Goal: Find specific page/section: Find specific page/section

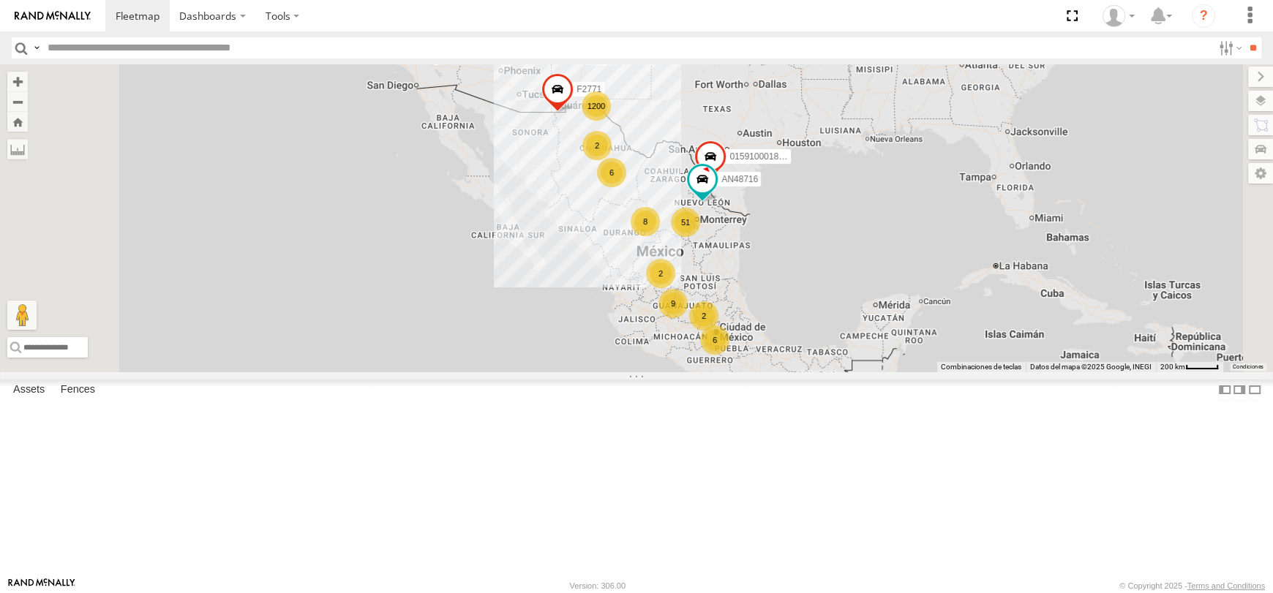
click at [140, 48] on input "text" at bounding box center [627, 47] width 1171 height 21
type input "***"
click at [1245, 37] on input "**" at bounding box center [1253, 47] width 17 height 21
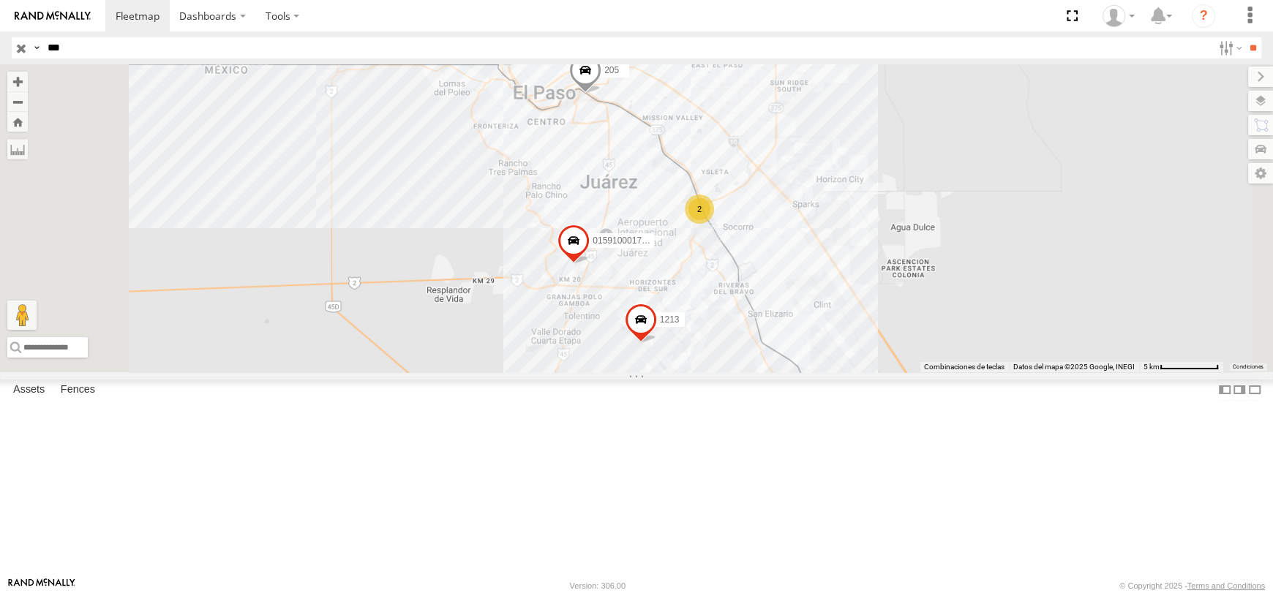
click at [0, 0] on div "205 Cruce" at bounding box center [0, 0] width 0 height 0
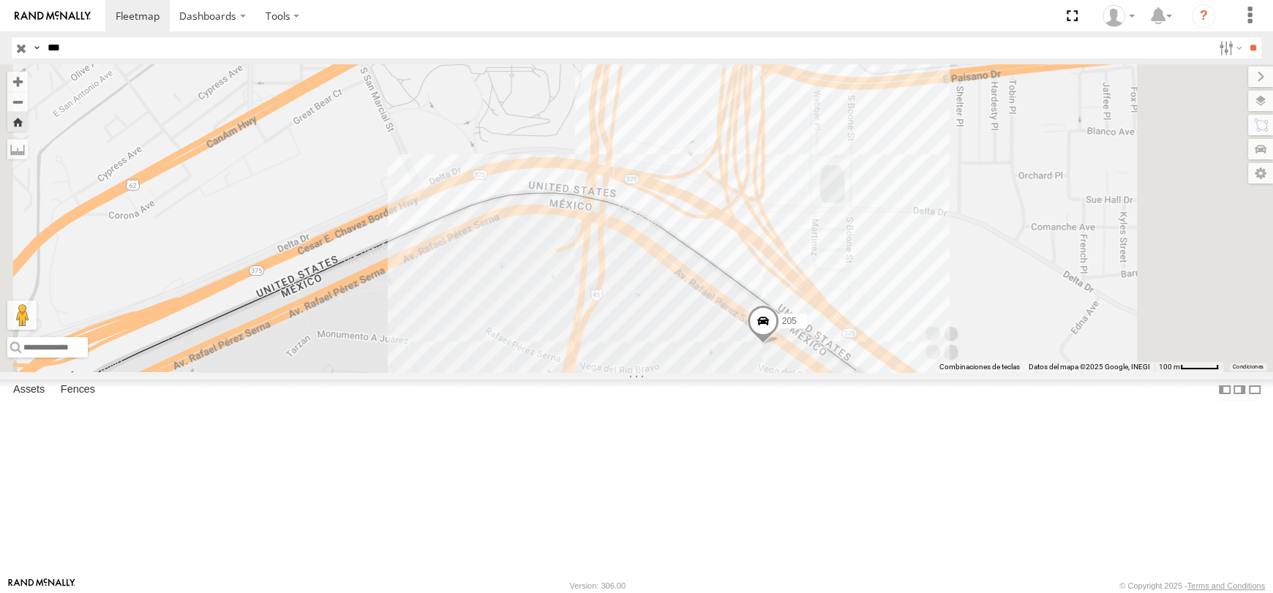
drag, startPoint x: 939, startPoint y: 271, endPoint x: 966, endPoint y: 424, distance: 154.7
click at [980, 372] on div "205" at bounding box center [636, 217] width 1273 height 307
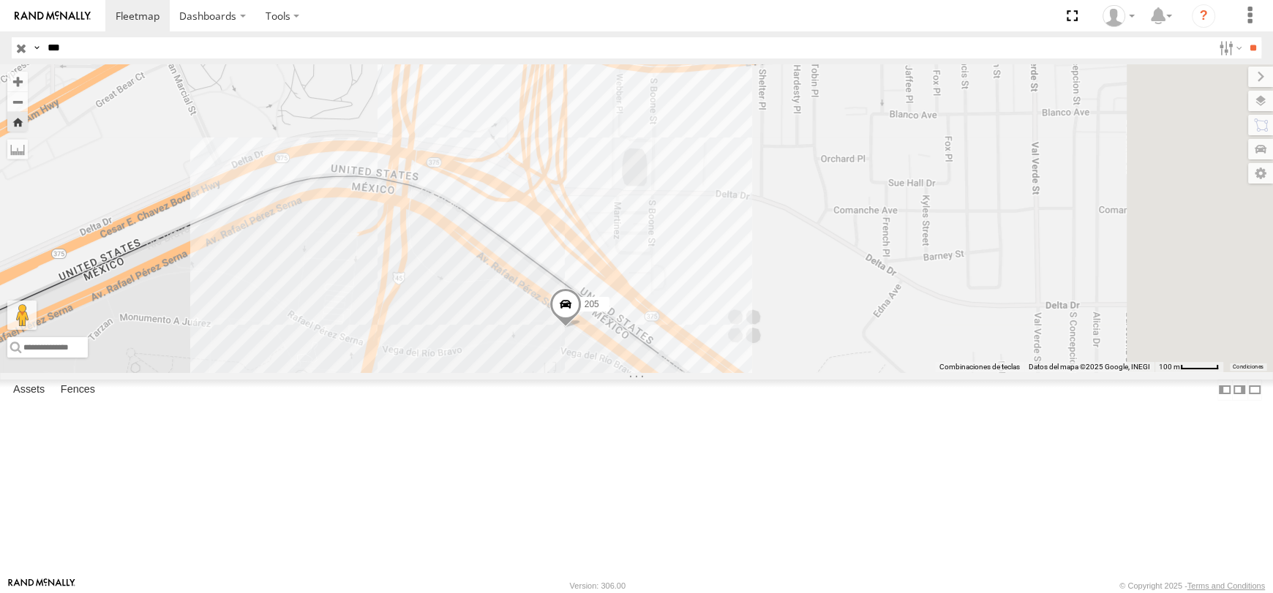
drag, startPoint x: 976, startPoint y: 378, endPoint x: 781, endPoint y: 348, distance: 196.8
click at [781, 348] on div "205" at bounding box center [636, 217] width 1273 height 307
click at [1260, 111] on div "205" at bounding box center [636, 217] width 1273 height 307
click at [1260, 100] on label at bounding box center [1260, 101] width 25 height 20
click at [0, 0] on span "Basemaps" at bounding box center [0, 0] width 0 height 0
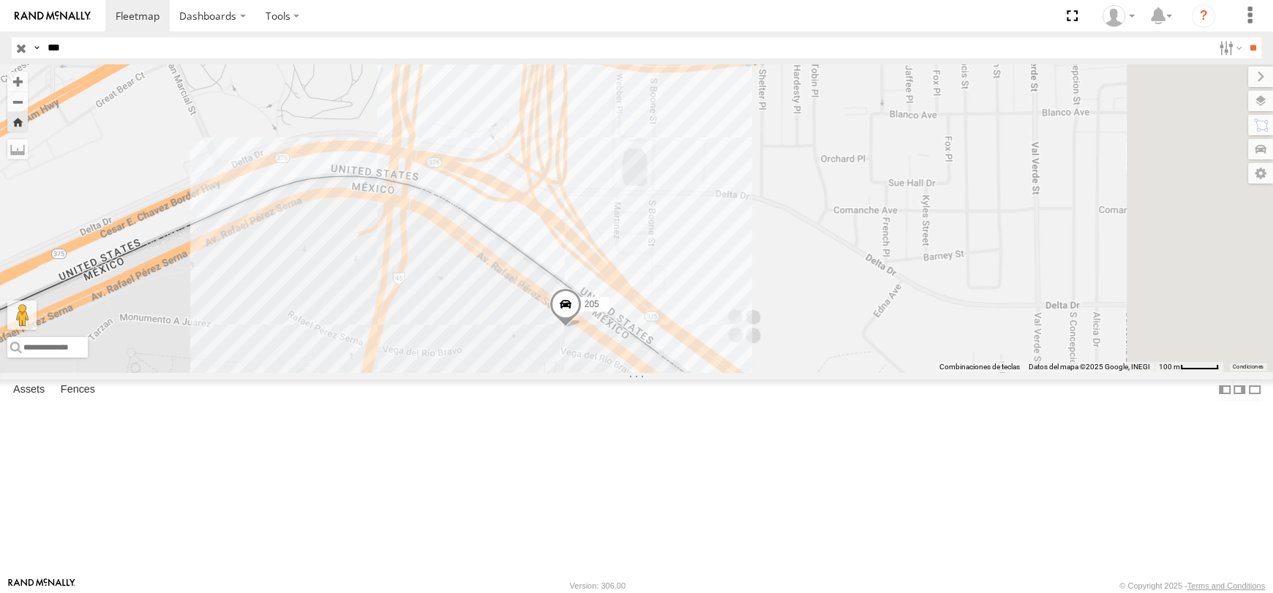
click at [0, 0] on span "Satellite" at bounding box center [0, 0] width 0 height 0
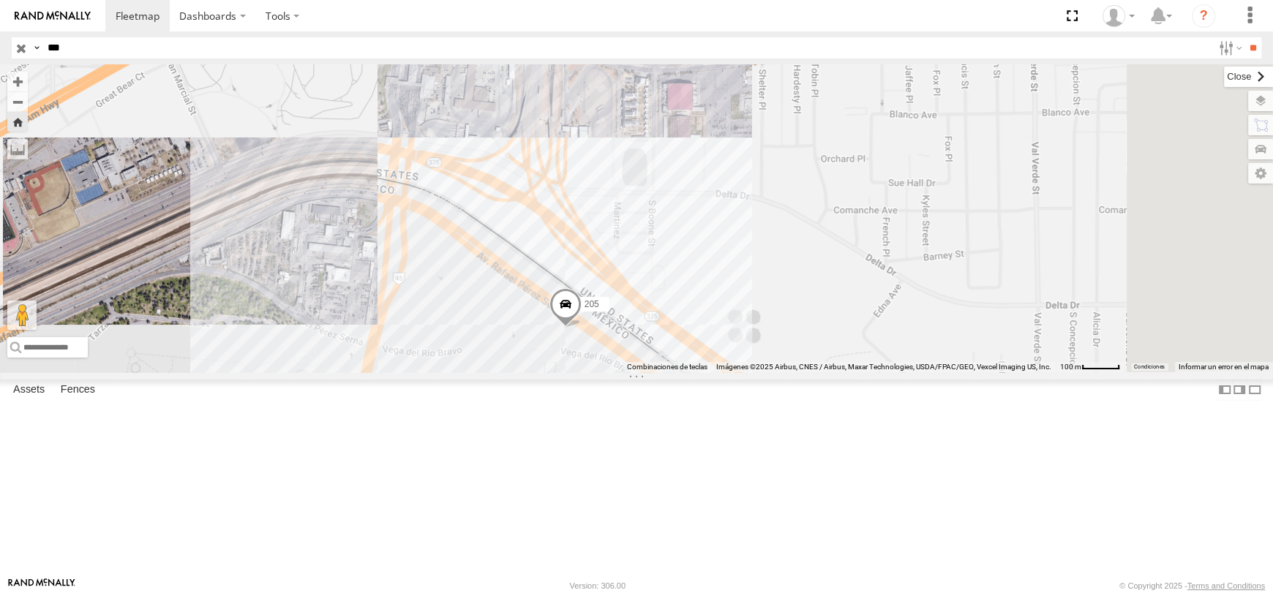
click at [1224, 72] on label at bounding box center [1248, 77] width 49 height 20
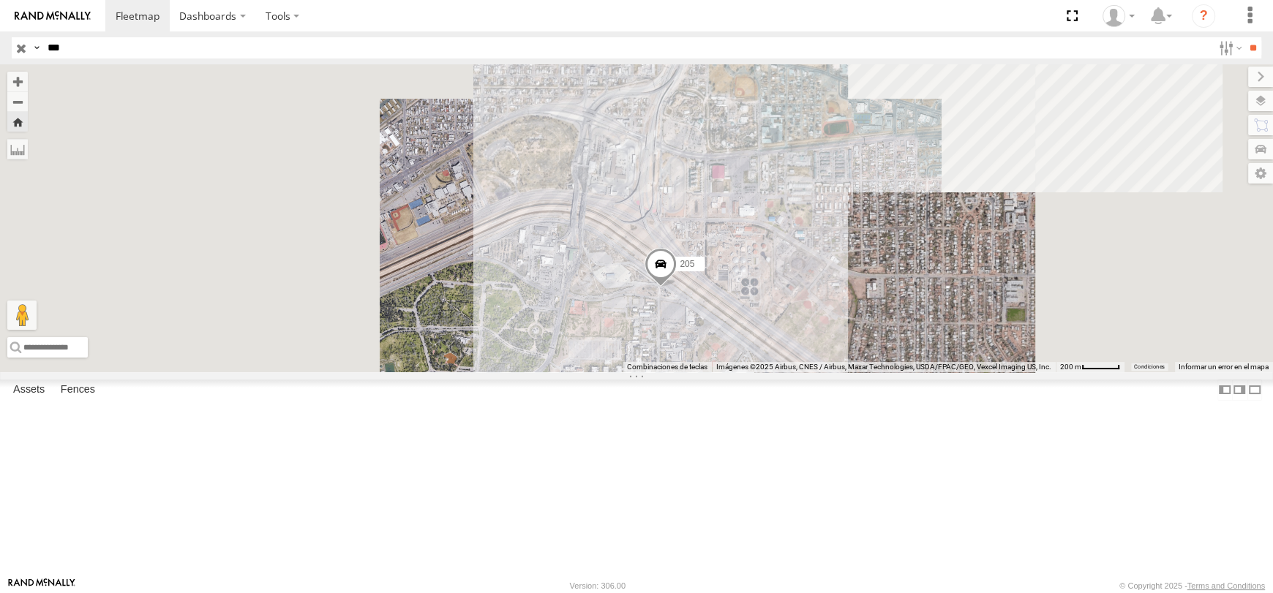
drag, startPoint x: 924, startPoint y: 267, endPoint x: 907, endPoint y: 326, distance: 61.8
click at [907, 326] on div "205" at bounding box center [636, 217] width 1273 height 307
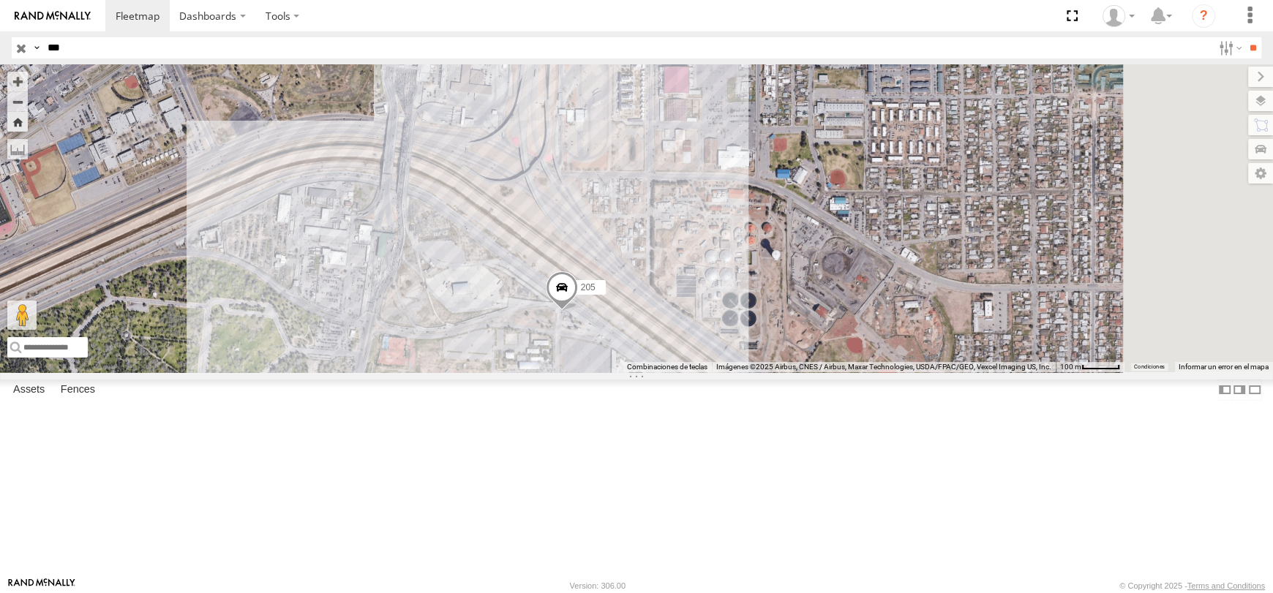
drag, startPoint x: 870, startPoint y: 354, endPoint x: 693, endPoint y: 307, distance: 183.1
click at [692, 307] on div "205" at bounding box center [636, 217] width 1273 height 307
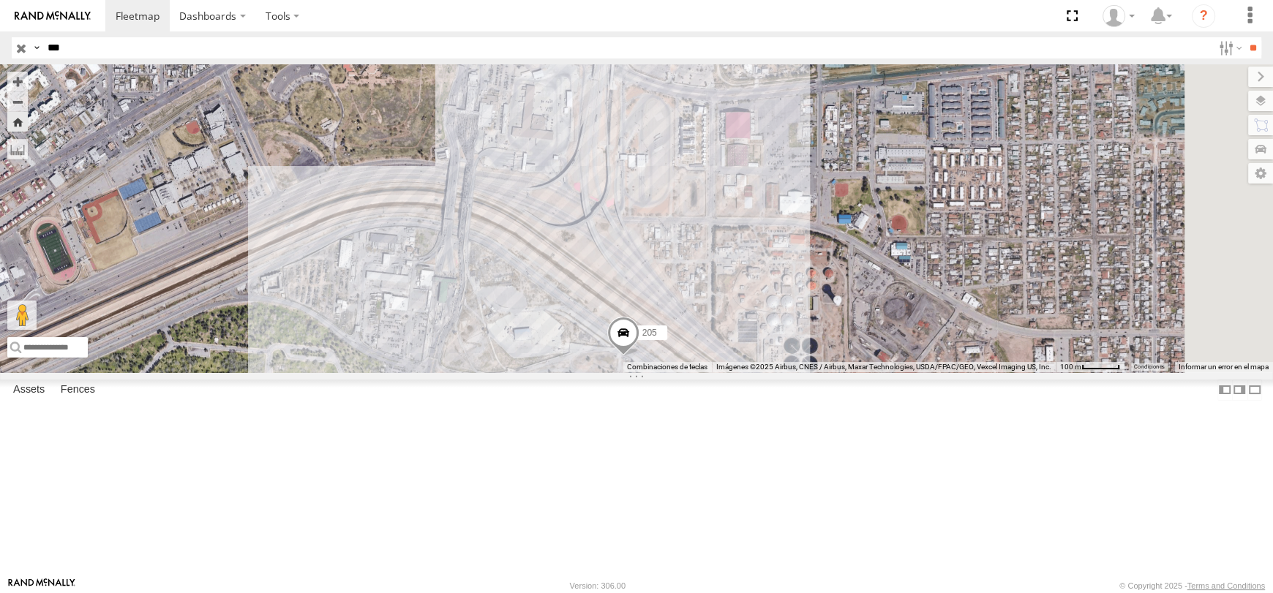
drag, startPoint x: 718, startPoint y: 308, endPoint x: 775, endPoint y: 348, distance: 68.8
click at [775, 348] on div "205" at bounding box center [636, 217] width 1273 height 307
